Goal: Transaction & Acquisition: Book appointment/travel/reservation

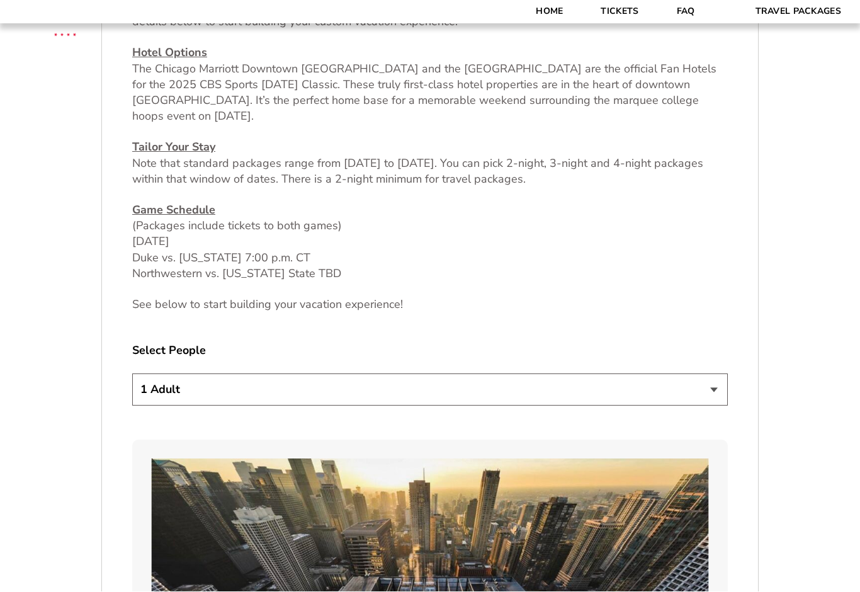
scroll to position [559, 0]
click at [718, 393] on select "1 Adult 2 Adults 3 Adults 4 Adults 2 Adults + 1 Child 2 Adults + 2 Children 2 A…" at bounding box center [429, 390] width 595 height 32
select select "2 Adults"
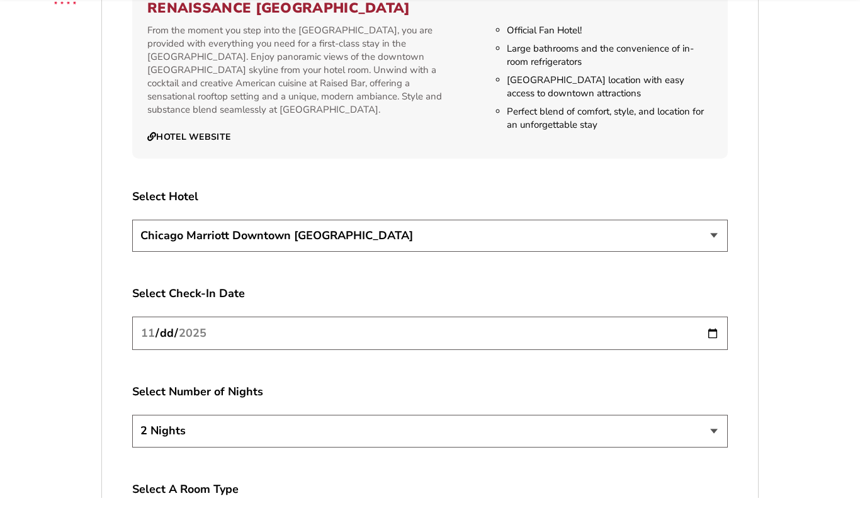
scroll to position [2138, 0]
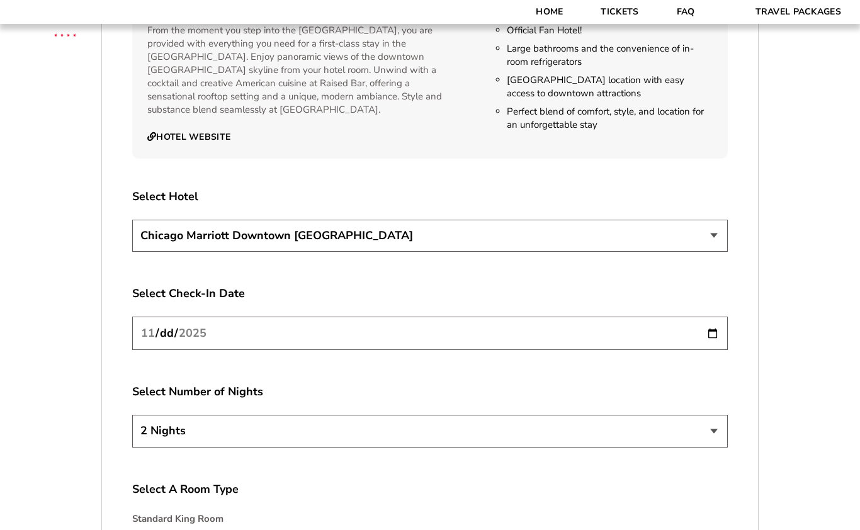
click at [477, 317] on input "[DATE]" at bounding box center [429, 333] width 595 height 33
type input "[DATE]"
click at [716, 415] on select "2 Nights 3 Nights 4 Nights" at bounding box center [429, 431] width 595 height 32
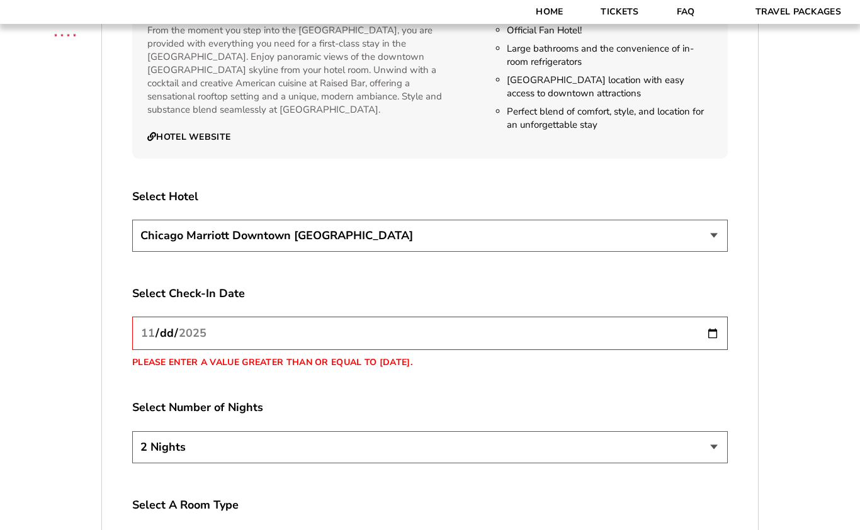
select select "4 Nights"
click at [460, 317] on input "[DATE]" at bounding box center [429, 333] width 595 height 33
type input "[DATE]"
click at [482, 317] on input "[DATE]" at bounding box center [429, 333] width 595 height 33
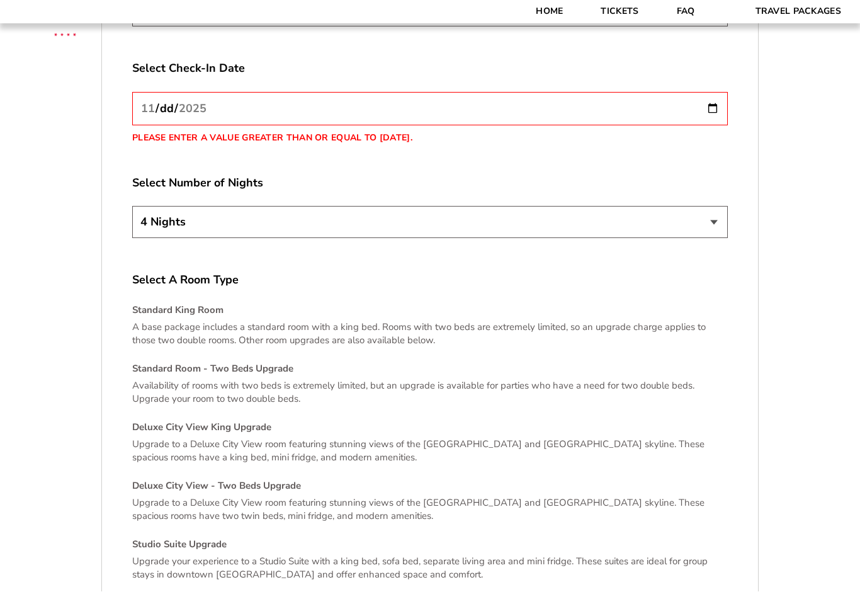
scroll to position [2437, 0]
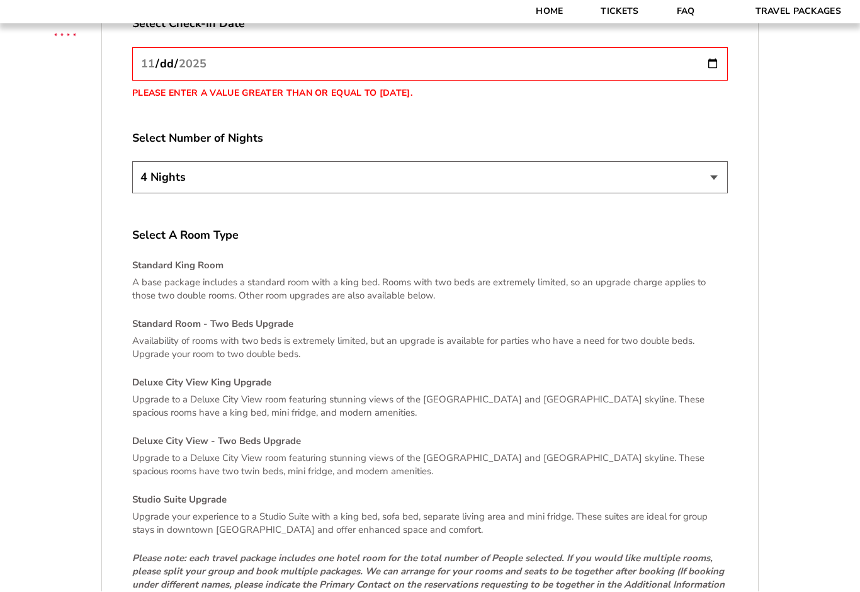
click at [251, 393] on p "Upgrade to a Deluxe City View room featuring stunning views of the [GEOGRAPHIC_…" at bounding box center [429, 406] width 595 height 26
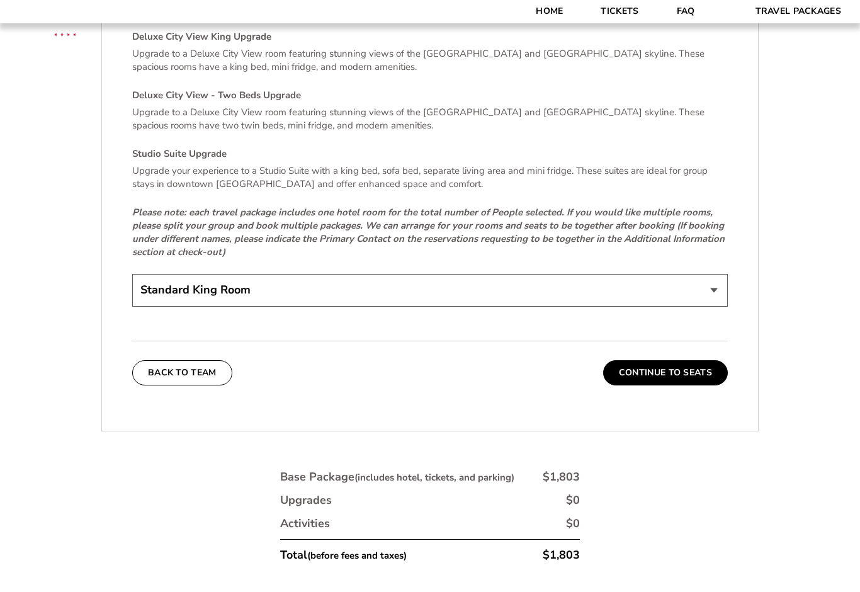
click at [716, 274] on select "Standard King Room Standard Room - Two Beds Upgrade (+$30 per night) Deluxe Cit…" at bounding box center [429, 290] width 595 height 32
select select "Deluxe City View King Upgrade"
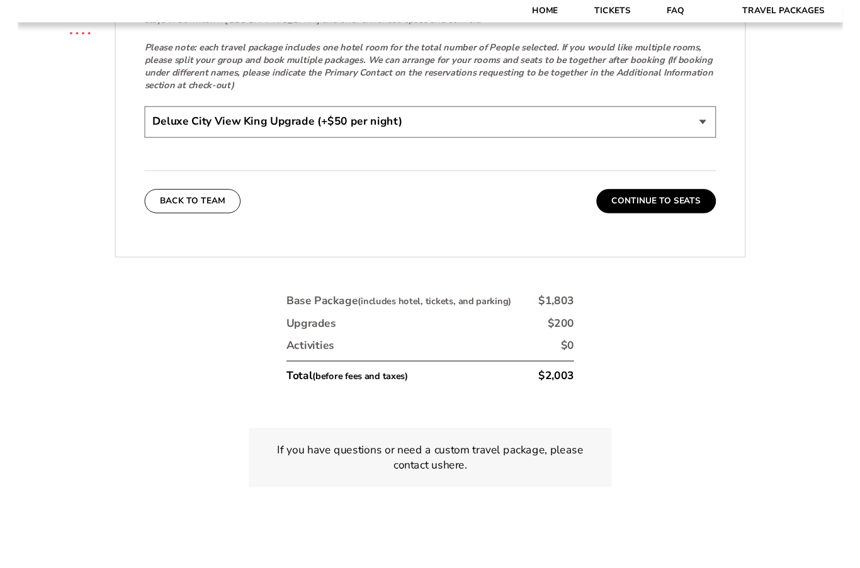
scroll to position [2975, 0]
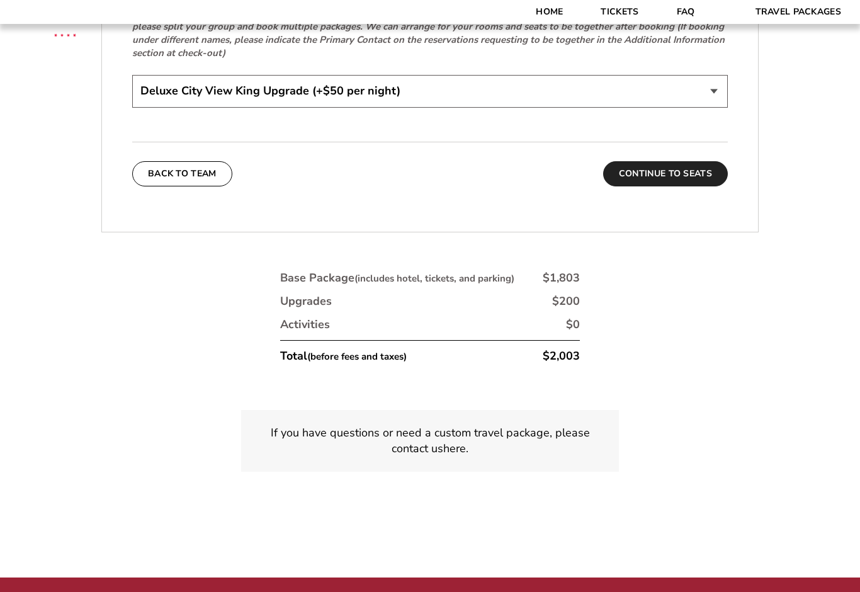
click at [665, 161] on button "Continue To Seats" at bounding box center [665, 173] width 125 height 25
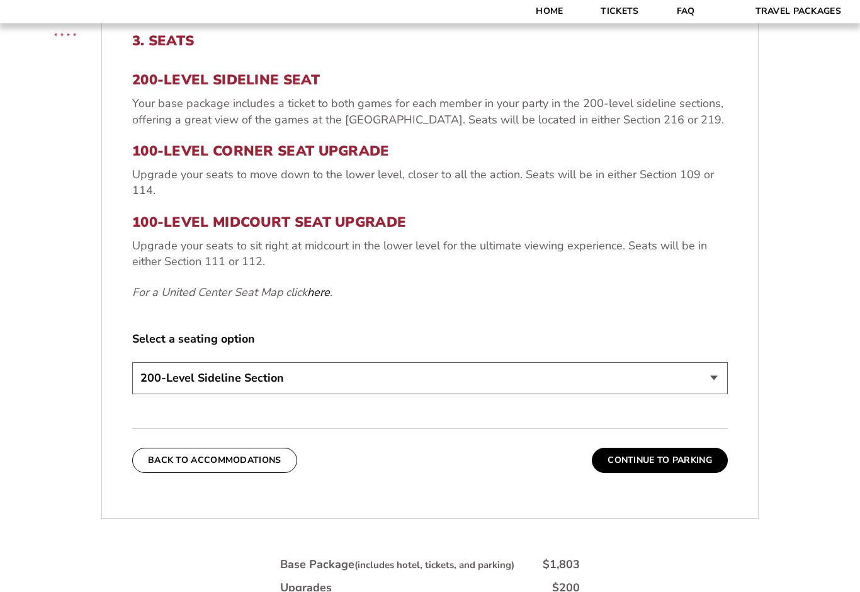
scroll to position [517, 0]
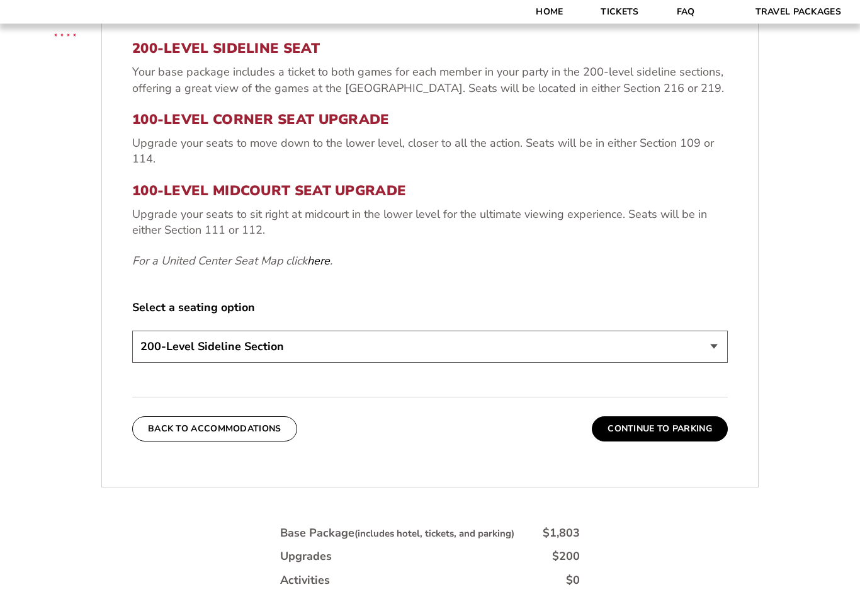
click at [725, 344] on select "200-Level Sideline Section 100-Level Corner Seat Upgrade (+$80 per person) 100-…" at bounding box center [429, 347] width 595 height 32
select select "100-Level Midcourt Seat Upgrade"
click at [674, 432] on button "Continue To Parking" at bounding box center [660, 428] width 136 height 25
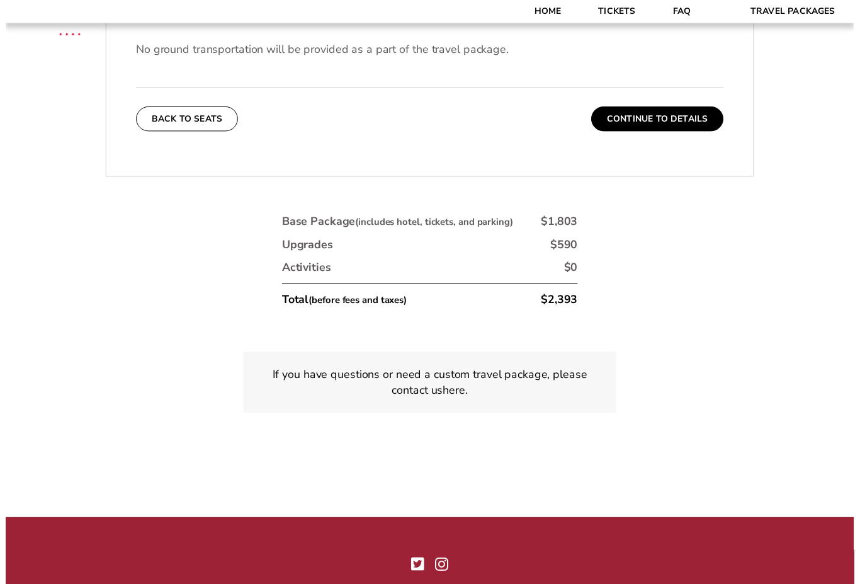
scroll to position [581, 0]
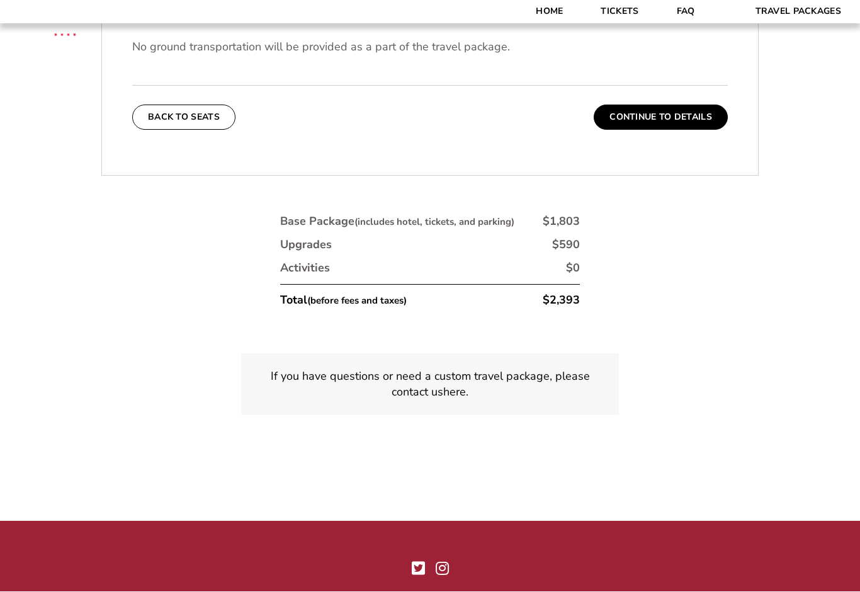
click at [451, 369] on p "If you have questions or need a custom travel package, please contact us here ." at bounding box center [429, 384] width 347 height 31
click at [534, 373] on p "If you have questions or need a custom travel package, please contact us here ." at bounding box center [429, 384] width 347 height 31
click at [327, 369] on p "If you have questions or need a custom travel package, please contact us here ." at bounding box center [429, 384] width 347 height 31
click at [367, 369] on p "If you have questions or need a custom travel package, please contact us here ." at bounding box center [429, 384] width 347 height 31
click at [376, 369] on p "If you have questions or need a custom travel package, please contact us here ." at bounding box center [429, 384] width 347 height 31
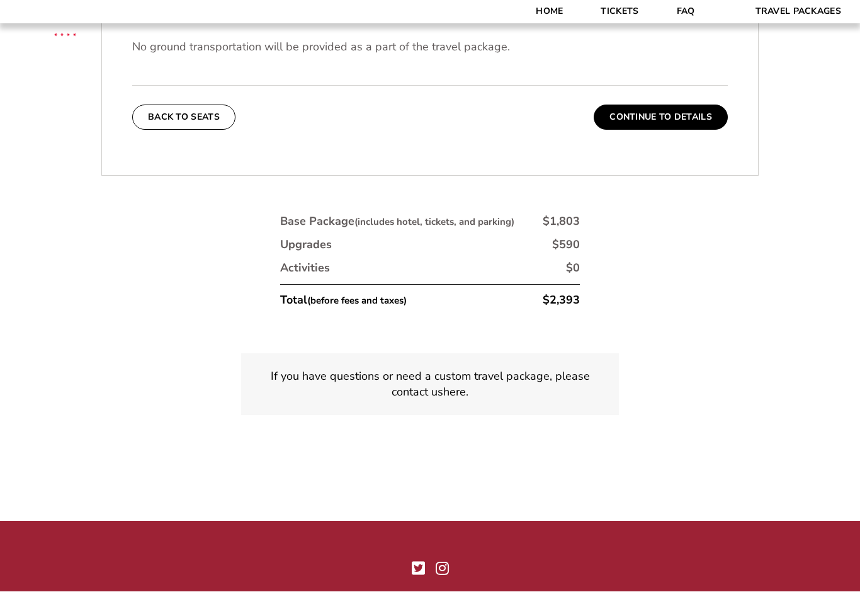
click at [369, 371] on p "If you have questions or need a custom travel package, please contact us here ." at bounding box center [429, 384] width 347 height 31
click at [547, 369] on p "If you have questions or need a custom travel package, please contact us here ." at bounding box center [429, 384] width 347 height 31
click at [441, 391] on div "If you have questions or need a custom travel package, please contact us here ." at bounding box center [430, 385] width 378 height 62
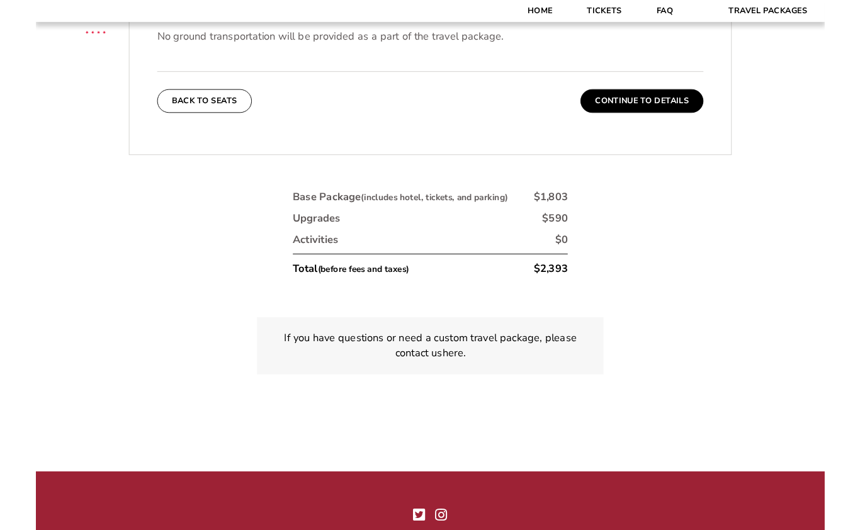
scroll to position [629, 0]
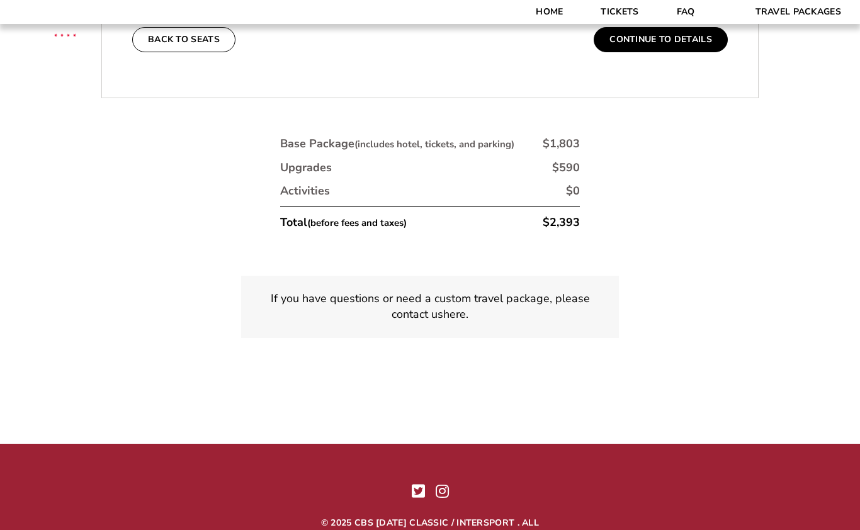
click at [678, 265] on div "1. Team 2. Accommodations 3. Seats 4. Parking 5. Details 1. Team Select Your Te…" at bounding box center [430, 70] width 718 height 658
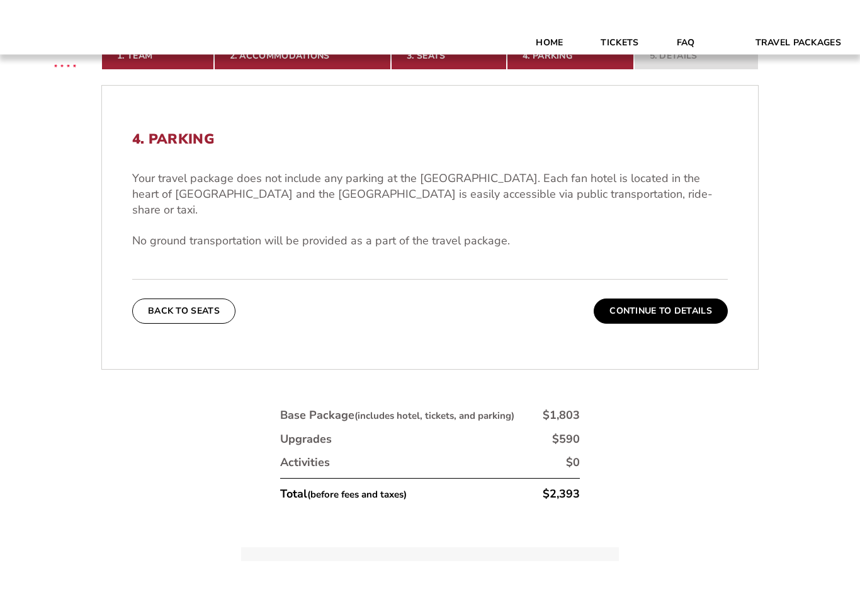
scroll to position [332, 0]
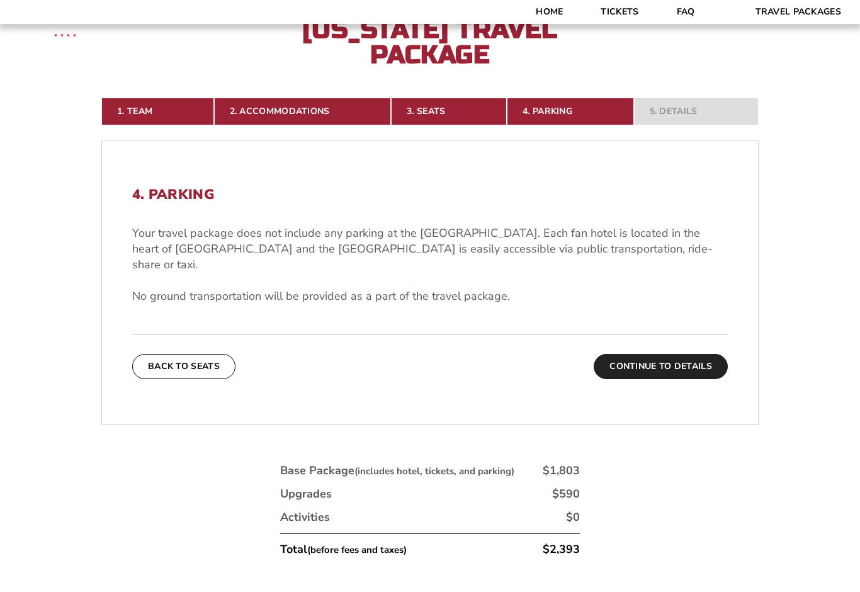
click at [654, 355] on button "Continue To Details" at bounding box center [661, 366] width 134 height 25
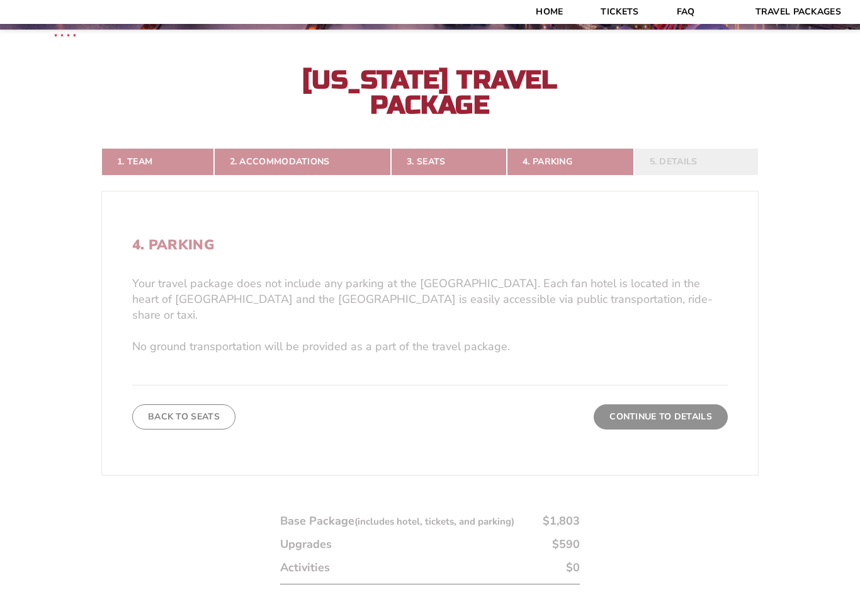
scroll to position [279, 0]
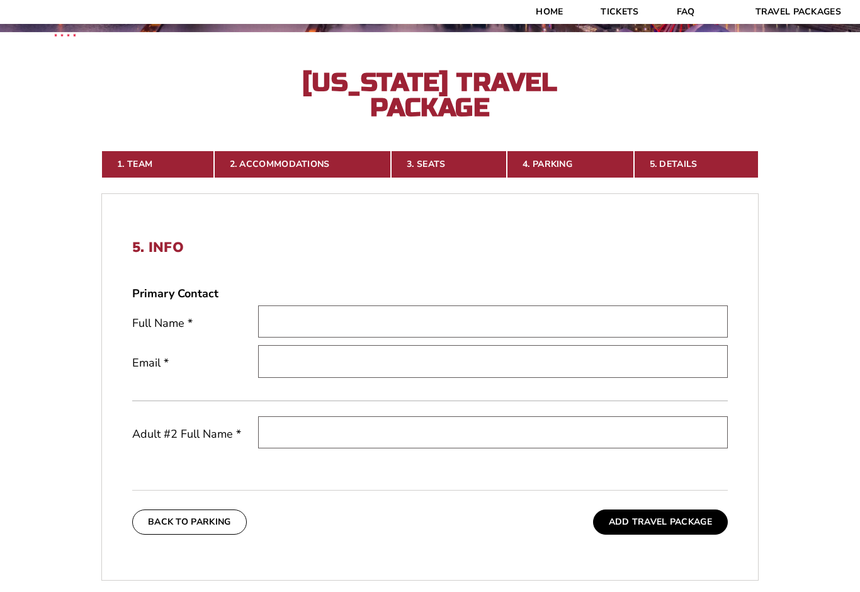
click at [332, 330] on input "text" at bounding box center [493, 321] width 470 height 32
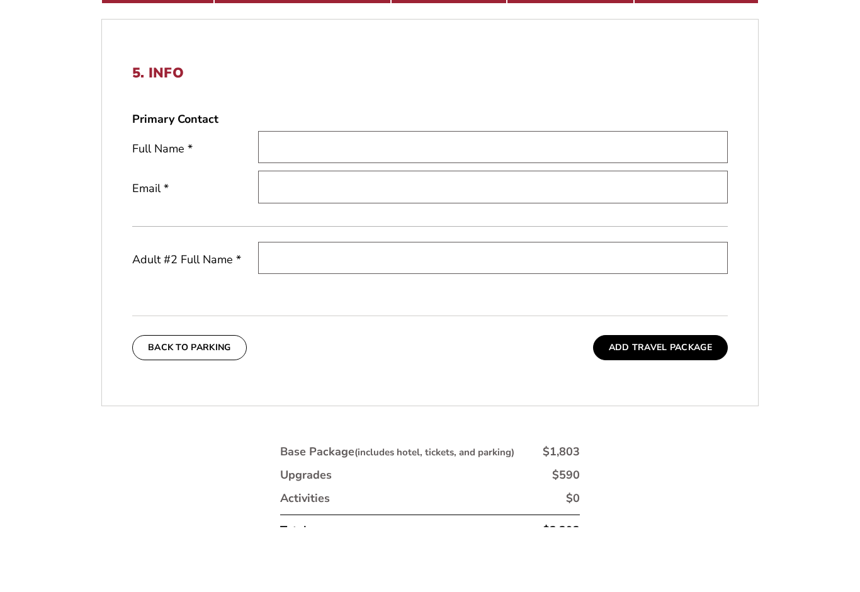
scroll to position [407, 0]
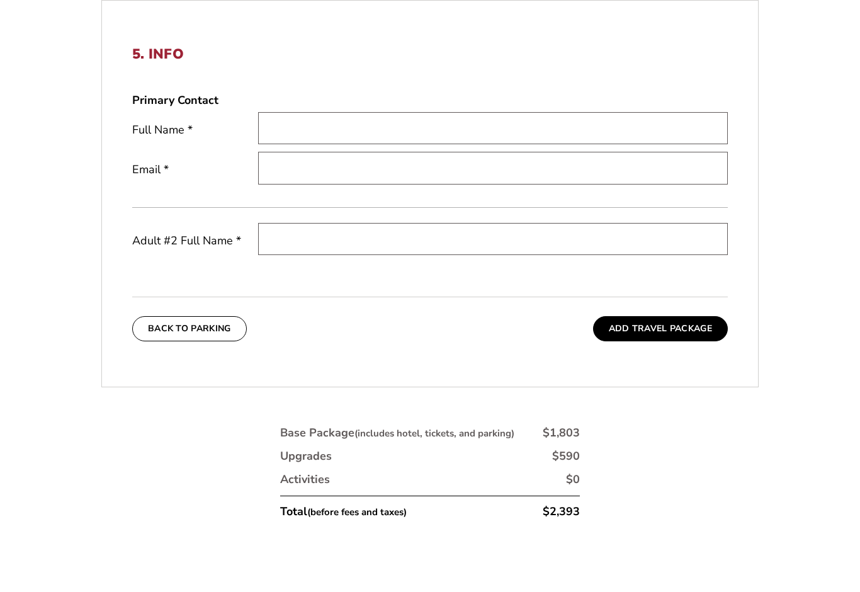
type input "[PERSON_NAME]"
type input "[EMAIL_ADDRESS][DOMAIN_NAME]"
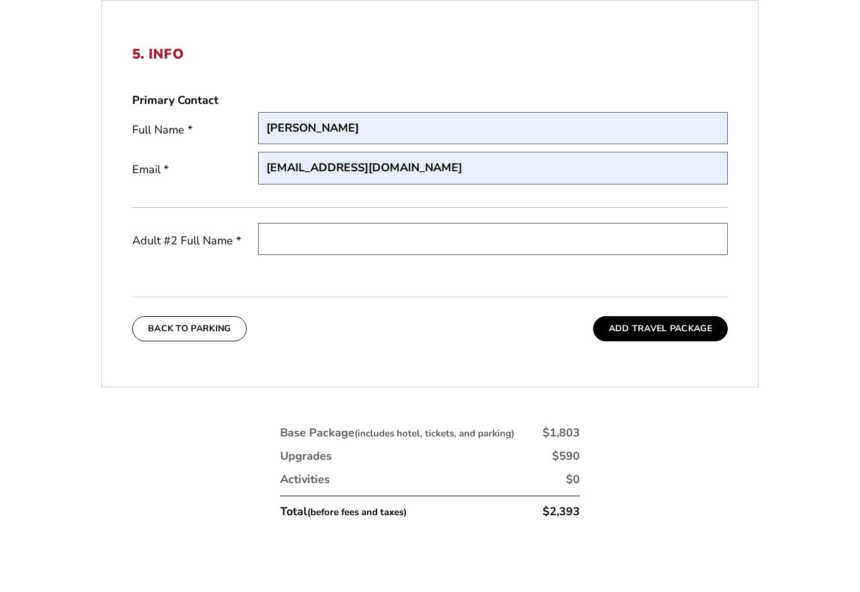
scroll to position [473, 0]
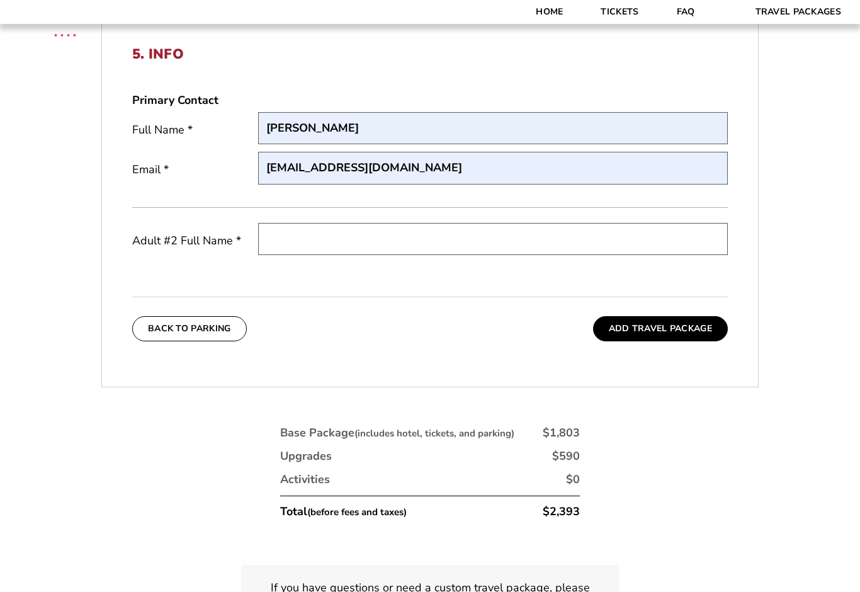
click at [344, 237] on input "text" at bounding box center [493, 239] width 470 height 32
type input "[PERSON_NAME]"
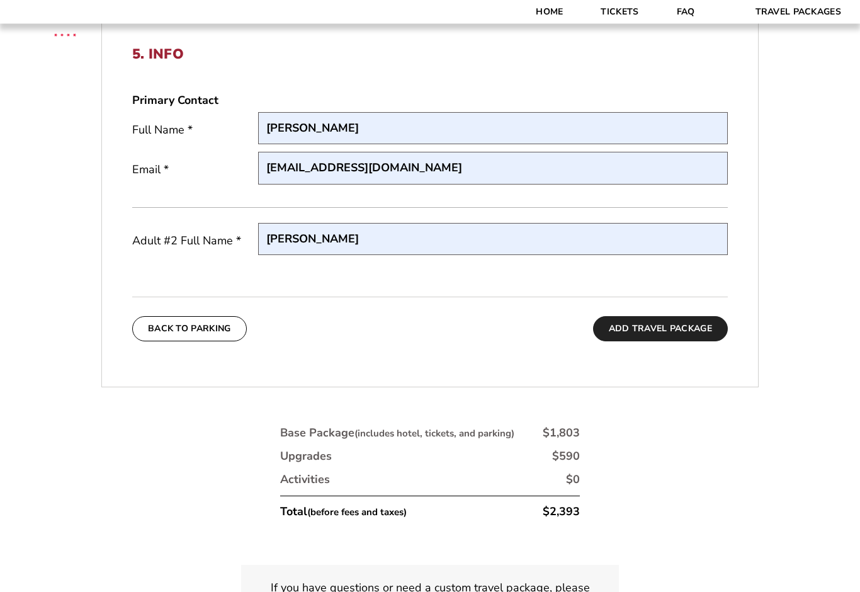
click at [681, 334] on button "Add Travel Package" at bounding box center [660, 329] width 135 height 25
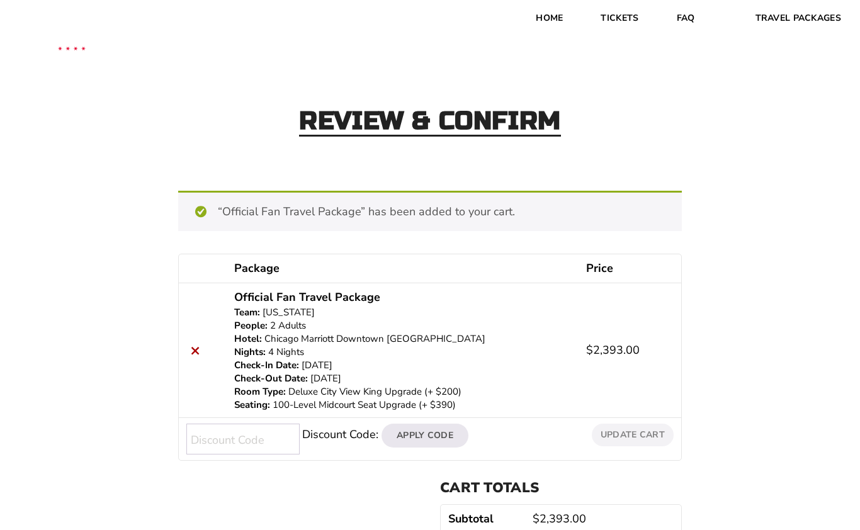
click at [436, 322] on p "2 Adults" at bounding box center [402, 325] width 337 height 13
click at [426, 342] on p "Chicago Marriott Downtown [GEOGRAPHIC_DATA]" at bounding box center [402, 338] width 337 height 13
click at [407, 347] on p "4 Nights" at bounding box center [402, 352] width 337 height 13
